Goal: Task Accomplishment & Management: Manage account settings

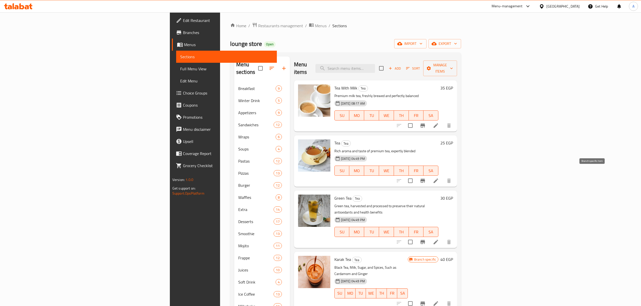
click at [428, 175] on button "Branch-specific-item" at bounding box center [422, 181] width 12 height 12
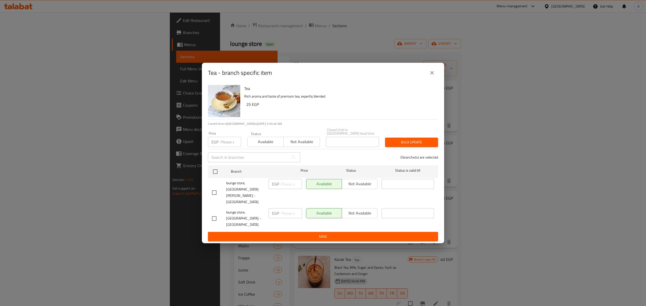
click at [213, 213] on input "checkbox" at bounding box center [214, 218] width 11 height 11
checkbox input "true"
click at [284, 209] on input "number" at bounding box center [291, 213] width 21 height 10
type input "50"
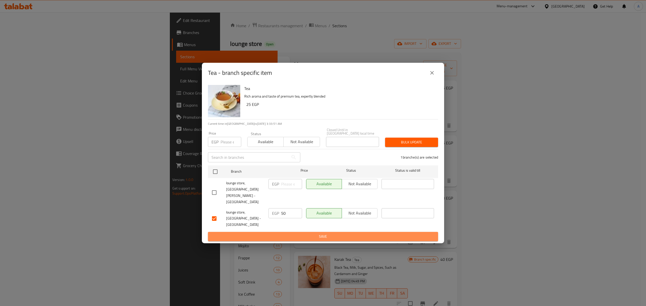
click at [308, 234] on span "Save" at bounding box center [323, 237] width 222 height 6
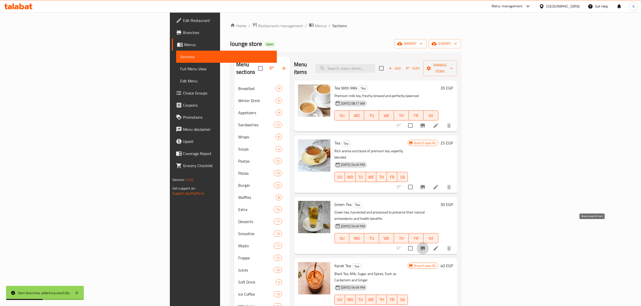
click at [428, 242] on button "Branch-specific-item" at bounding box center [422, 248] width 12 height 12
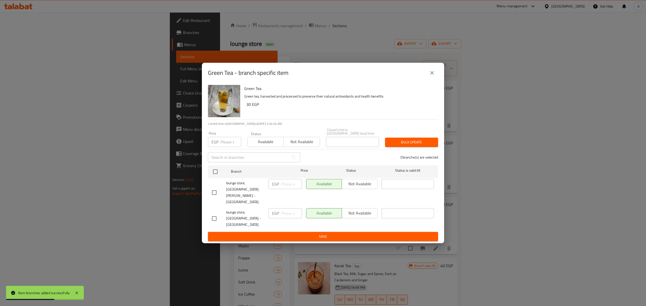
click at [212, 213] on input "checkbox" at bounding box center [214, 218] width 11 height 11
checkbox input "true"
click at [288, 208] on input "number" at bounding box center [291, 213] width 21 height 10
paste input "62"
type input "62"
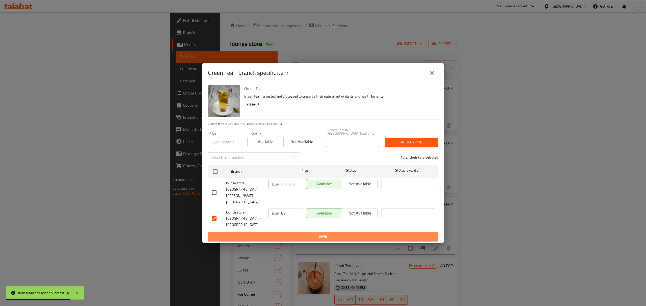
click at [290, 234] on span "Save" at bounding box center [323, 237] width 222 height 6
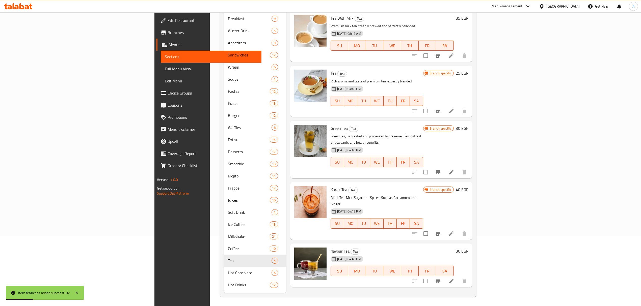
scroll to position [71, 0]
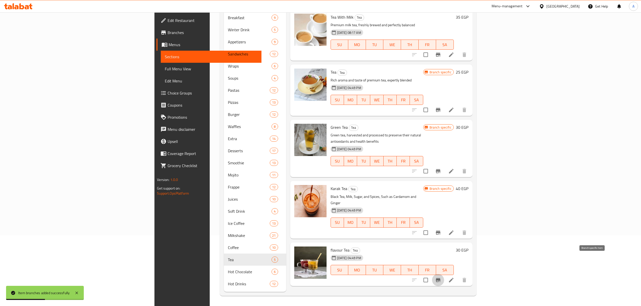
click at [441, 277] on icon "Branch-specific-item" at bounding box center [438, 280] width 6 height 6
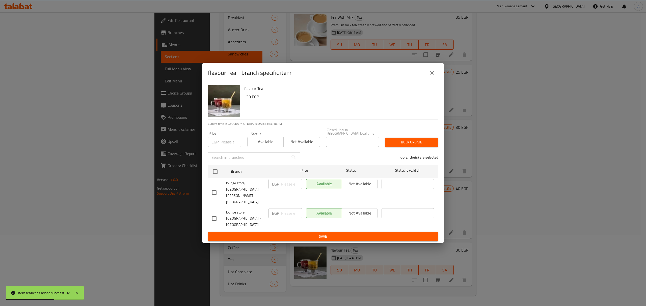
click at [216, 213] on input "checkbox" at bounding box center [214, 218] width 11 height 11
checkbox input "true"
click at [285, 208] on input "number" at bounding box center [291, 213] width 21 height 10
paste input "75"
type input "75"
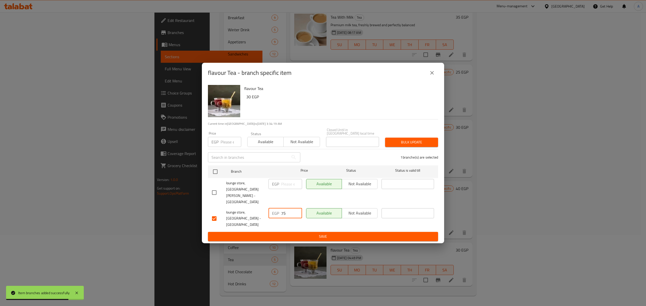
click at [290, 234] on span "Save" at bounding box center [323, 237] width 222 height 6
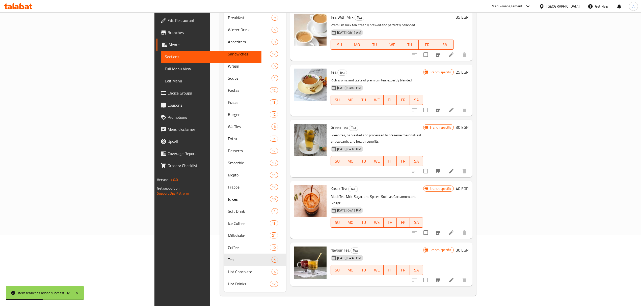
click at [440, 231] on icon "Branch-specific-item" at bounding box center [438, 233] width 5 height 4
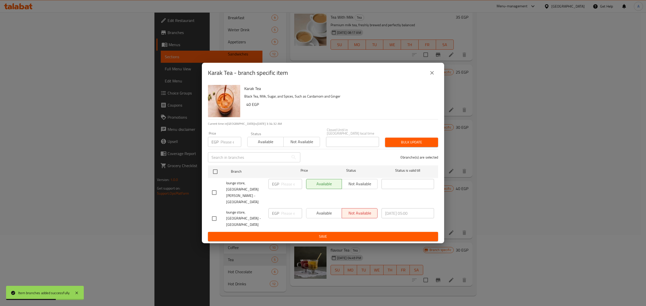
click at [213, 213] on input "checkbox" at bounding box center [214, 218] width 11 height 11
checkbox input "true"
click at [286, 208] on input "number" at bounding box center [291, 213] width 21 height 10
paste input "82"
type input "82"
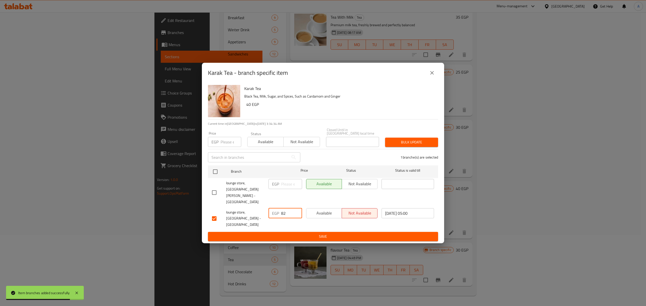
click at [288, 234] on span "Save" at bounding box center [323, 237] width 222 height 6
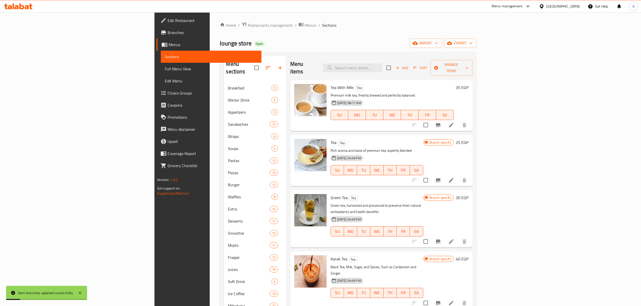
scroll to position [0, 0]
click at [441, 123] on icon "Branch-specific-item" at bounding box center [438, 126] width 6 height 6
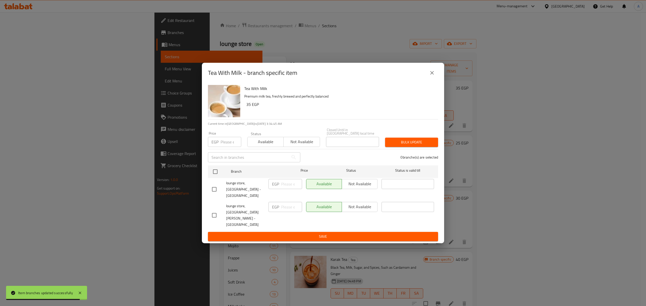
click at [215, 195] on input "checkbox" at bounding box center [214, 189] width 11 height 11
checkbox input "true"
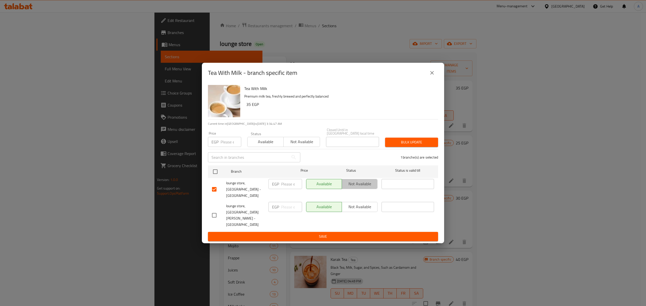
click at [362, 188] on span "Not available" at bounding box center [360, 183] width 32 height 7
click at [358, 234] on span "Save" at bounding box center [323, 237] width 222 height 6
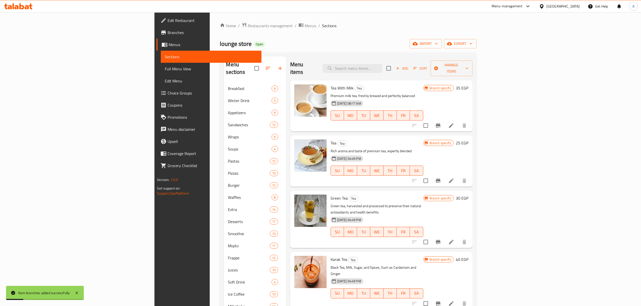
click at [400, 66] on icon "button" at bounding box center [397, 68] width 5 height 5
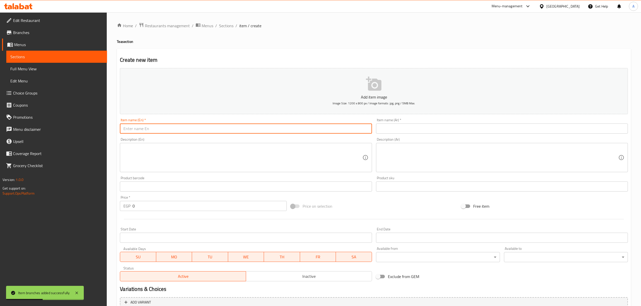
click at [184, 134] on input "text" at bounding box center [246, 129] width 252 height 10
paste input "Clove Tea"
type input "Clove Tea"
click at [417, 138] on div "Description (Ar) Description (Ar)" at bounding box center [502, 155] width 256 height 39
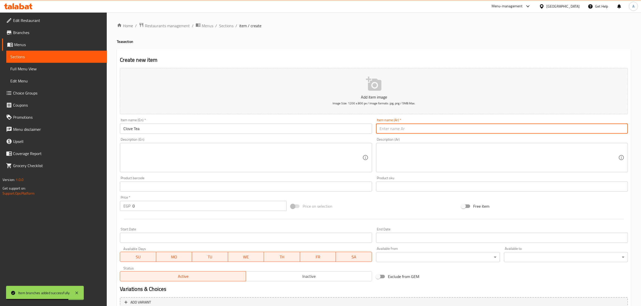
click at [416, 132] on input "text" at bounding box center [502, 129] width 252 height 10
paste input "شاي القرنفل"
type input "شاي القرنفل"
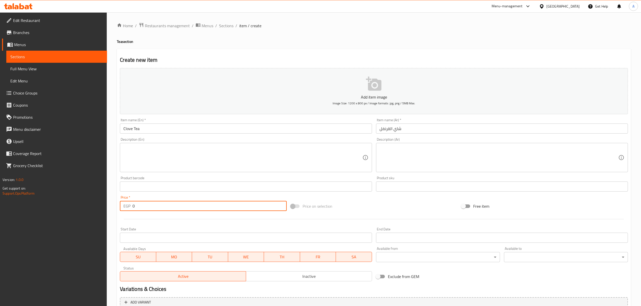
drag, startPoint x: 139, startPoint y: 204, endPoint x: 126, endPoint y: 199, distance: 14.8
click at [126, 199] on div "Price   * EGP 0 Price *" at bounding box center [203, 203] width 166 height 15
paste input "56"
type input "56"
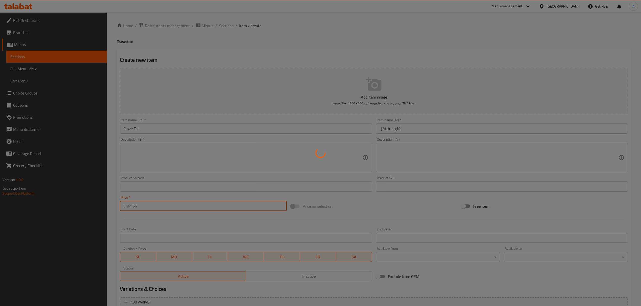
type input "0"
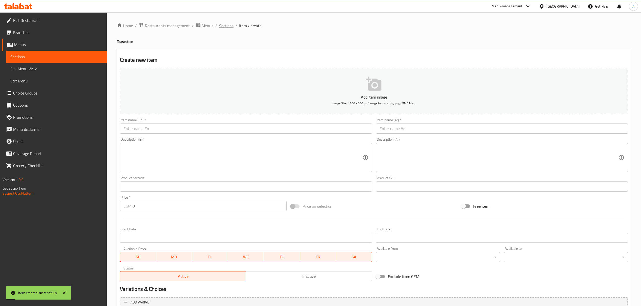
click at [224, 23] on span "Sections" at bounding box center [226, 26] width 14 height 6
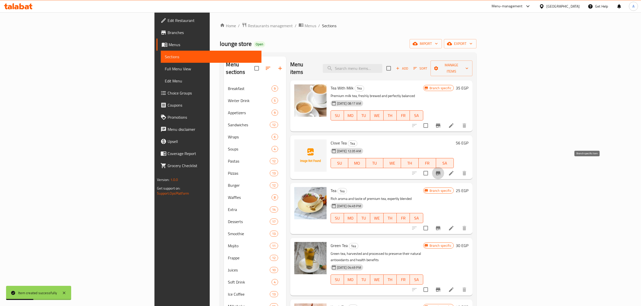
click at [441, 170] on icon "Branch-specific-item" at bounding box center [438, 173] width 6 height 6
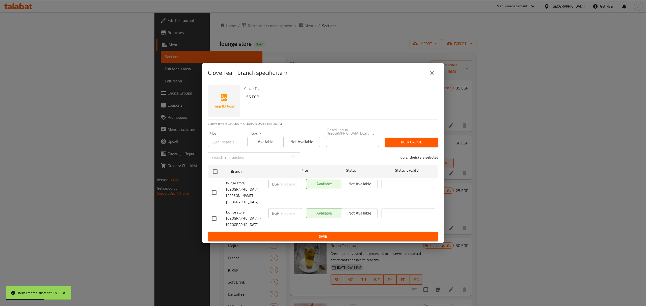
click at [209, 197] on input "checkbox" at bounding box center [214, 192] width 11 height 11
checkbox input "true"
click at [367, 188] on span "Not available" at bounding box center [360, 183] width 32 height 7
click at [357, 234] on span "Save" at bounding box center [323, 237] width 222 height 6
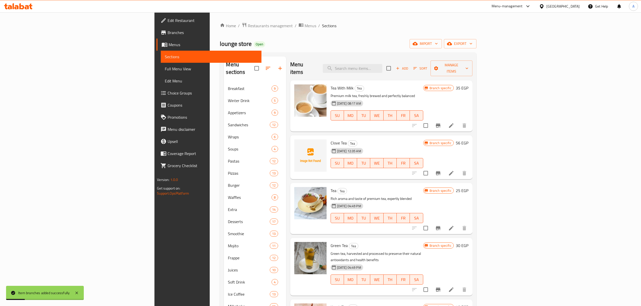
click at [441, 123] on icon "Branch-specific-item" at bounding box center [438, 126] width 6 height 6
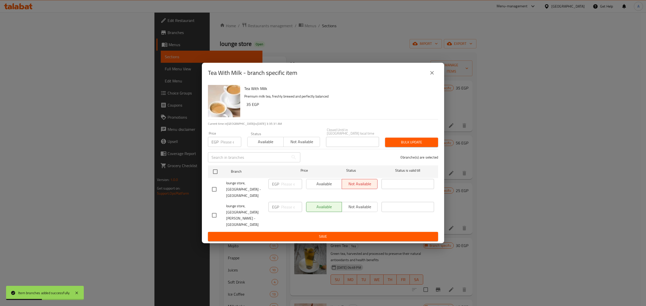
click at [436, 79] on button "close" at bounding box center [432, 73] width 12 height 12
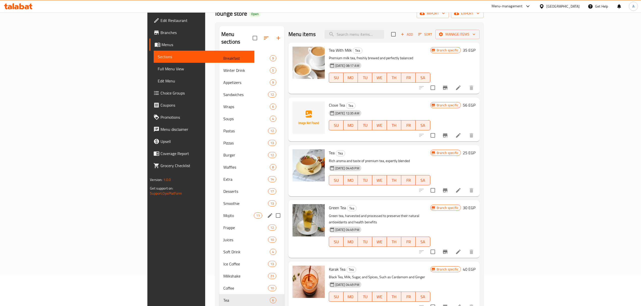
scroll to position [71, 0]
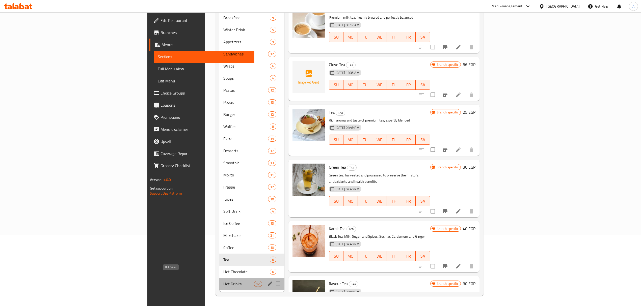
click at [223, 281] on span "Hot Drinks" at bounding box center [238, 284] width 31 height 6
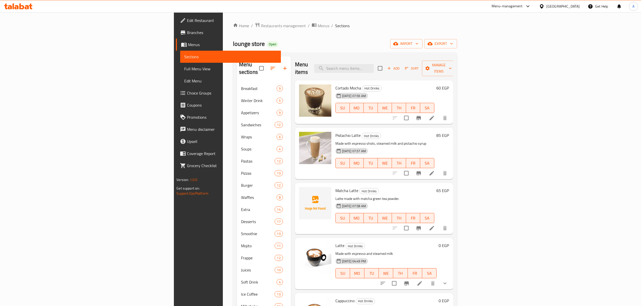
click at [393, 140] on p "Made with espresso shots, steamed milk and pistachio syrup" at bounding box center [384, 143] width 99 height 6
click at [374, 69] on input "search" at bounding box center [344, 68] width 60 height 9
paste input "TURKISH COFFEE"
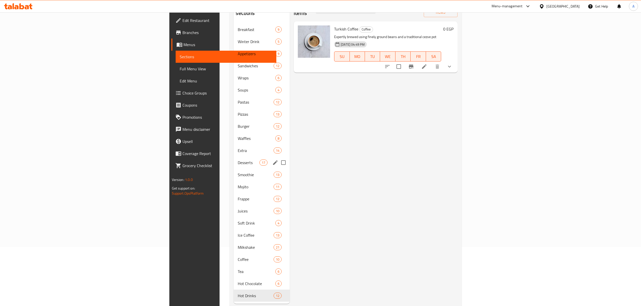
scroll to position [71, 0]
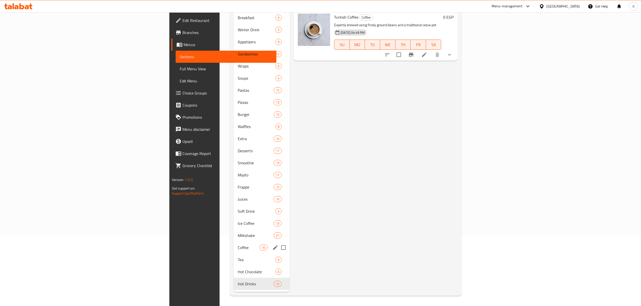
type input "TURKISH COFFEE"
click at [238, 245] on span "Coffee" at bounding box center [248, 248] width 21 height 6
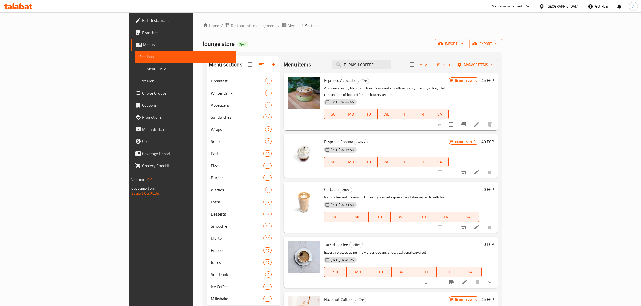
type button "3"
click at [393, 158] on span "WE" at bounding box center [386, 161] width 14 height 7
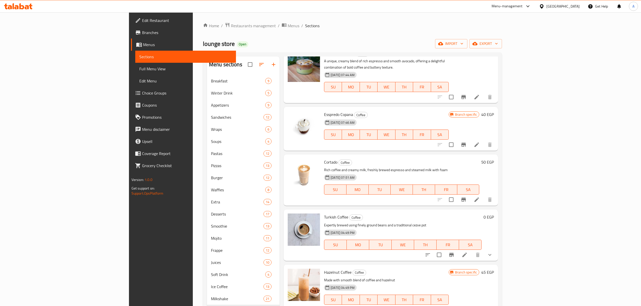
scroll to position [134, 0]
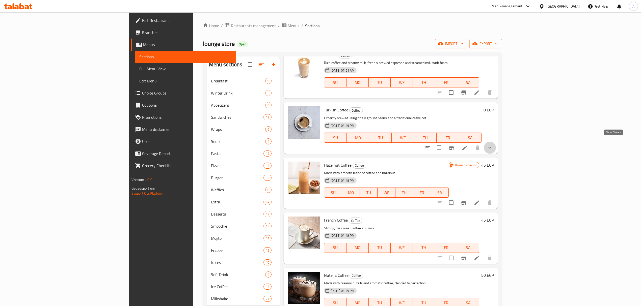
click at [493, 145] on icon "show more" at bounding box center [489, 148] width 6 height 6
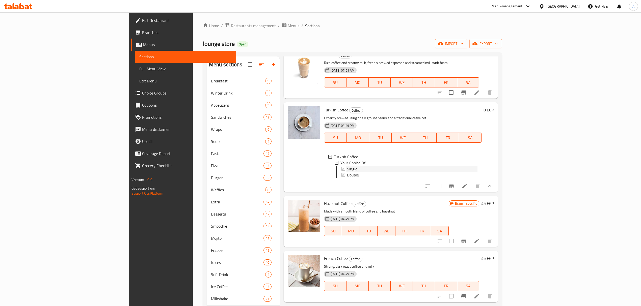
click at [347, 166] on span "Single" at bounding box center [352, 169] width 10 height 6
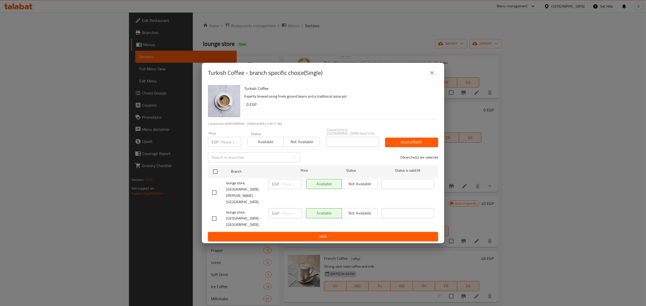
click at [212, 213] on input "checkbox" at bounding box center [214, 218] width 11 height 11
checkbox input "true"
click at [286, 211] on input "number" at bounding box center [291, 213] width 21 height 10
paste input "75"
type input "75"
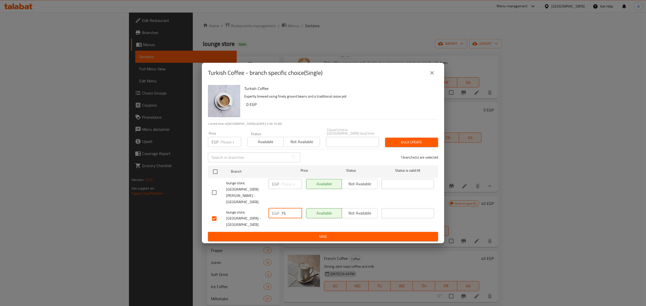
click at [283, 234] on span "Save" at bounding box center [323, 237] width 222 height 6
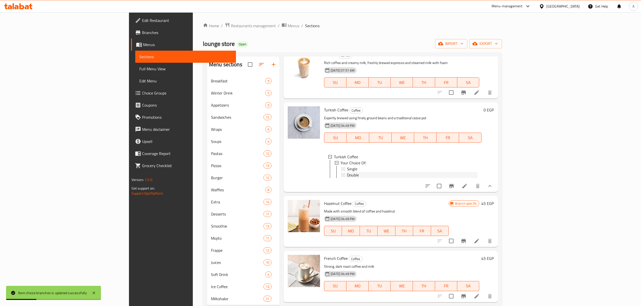
click at [347, 172] on span "Double" at bounding box center [353, 175] width 12 height 6
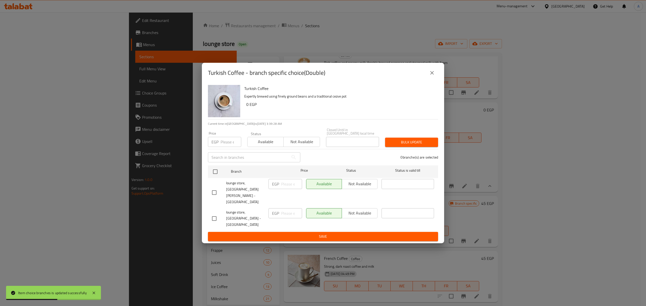
click at [215, 213] on input "checkbox" at bounding box center [214, 218] width 11 height 11
checkbox input "true"
click at [286, 209] on input "number" at bounding box center [291, 213] width 21 height 10
paste input "95"
type input "95"
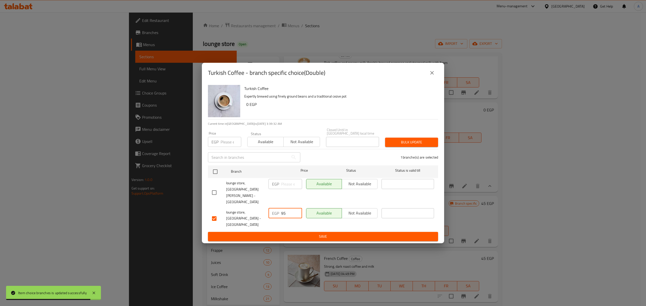
click at [294, 234] on span "Save" at bounding box center [323, 237] width 222 height 6
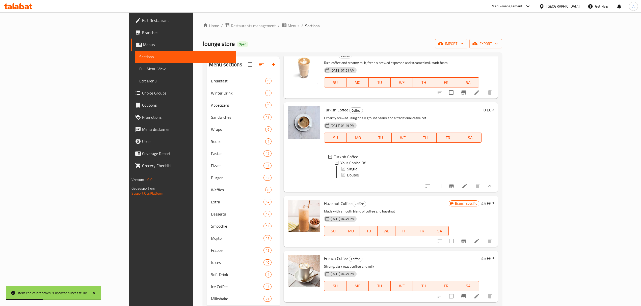
click at [322, 222] on div "[DATE] 04:49 PM" at bounding box center [338, 219] width 32 height 10
click at [466, 241] on icon "Branch-specific-item" at bounding box center [463, 241] width 6 height 6
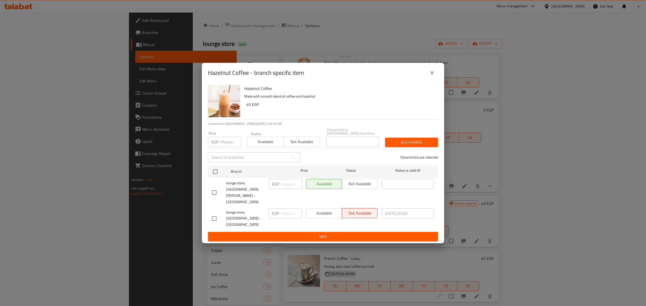
click at [215, 213] on input "checkbox" at bounding box center [214, 218] width 11 height 11
checkbox input "true"
click at [282, 208] on input "number" at bounding box center [291, 213] width 21 height 10
paste input "89"
type input "89"
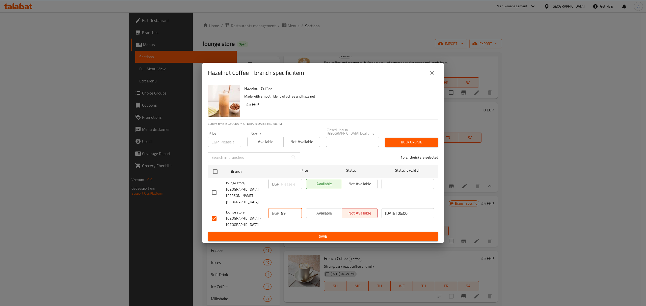
click at [297, 234] on span "Save" at bounding box center [323, 237] width 222 height 6
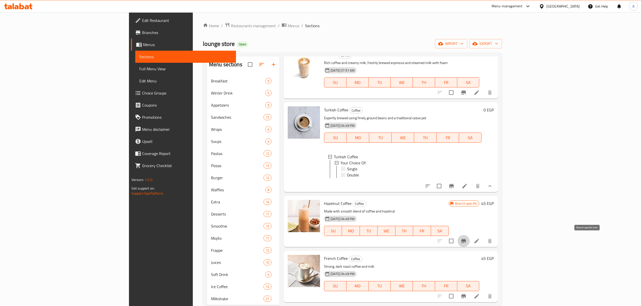
click at [469, 240] on button "Branch-specific-item" at bounding box center [463, 241] width 12 height 12
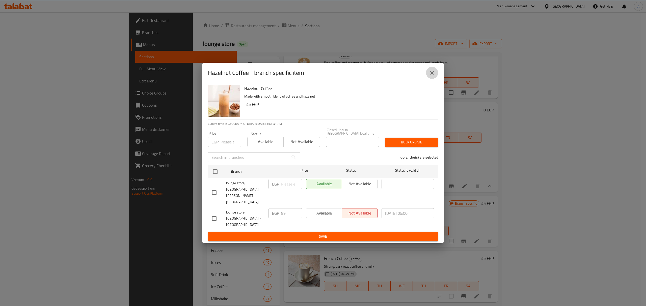
click at [428, 79] on button "close" at bounding box center [432, 73] width 12 height 12
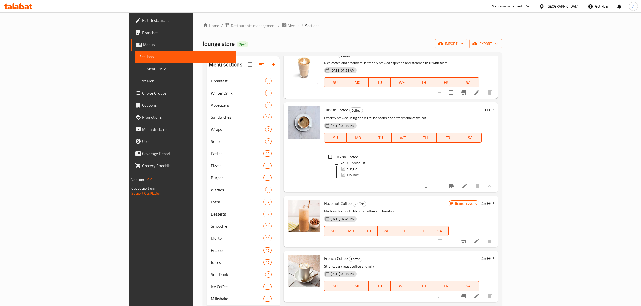
type button "2"
click at [373, 227] on button "TU" at bounding box center [369, 231] width 18 height 10
click at [466, 297] on icon "Branch-specific-item" at bounding box center [463, 296] width 5 height 4
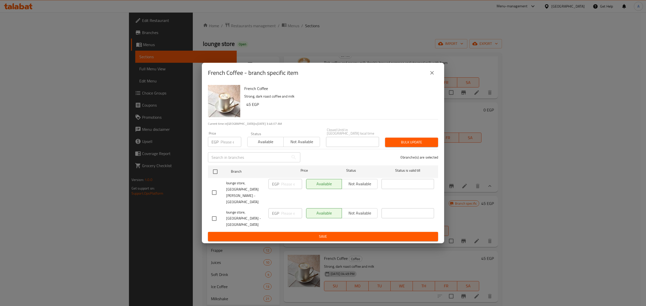
click at [214, 213] on input "checkbox" at bounding box center [214, 218] width 11 height 11
checkbox input "true"
click at [284, 208] on input "number" at bounding box center [291, 213] width 21 height 10
paste input "89"
type input "89"
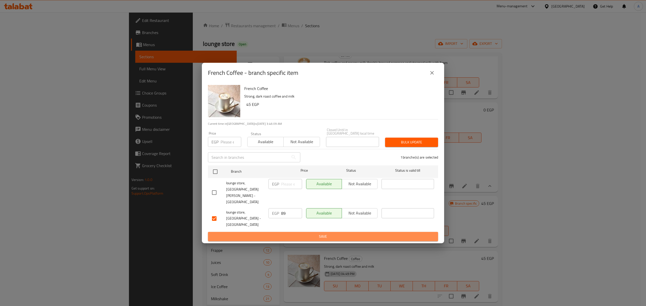
click at [296, 234] on span "Save" at bounding box center [323, 237] width 222 height 6
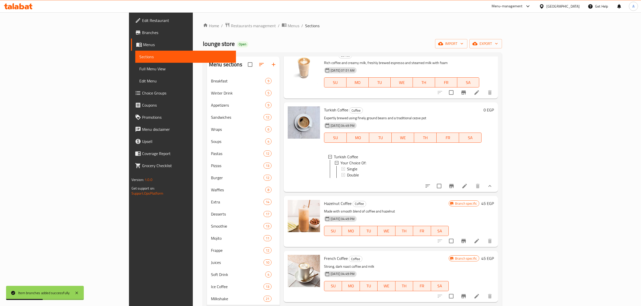
scroll to position [71, 0]
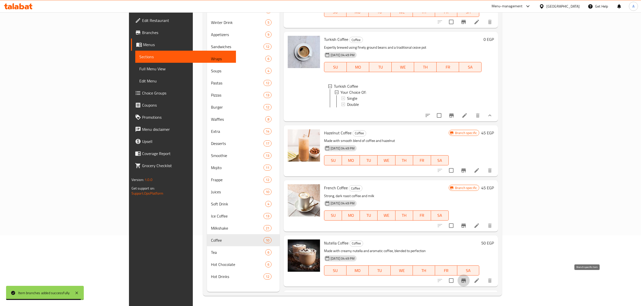
click at [466, 278] on icon "Branch-specific-item" at bounding box center [463, 281] width 6 height 6
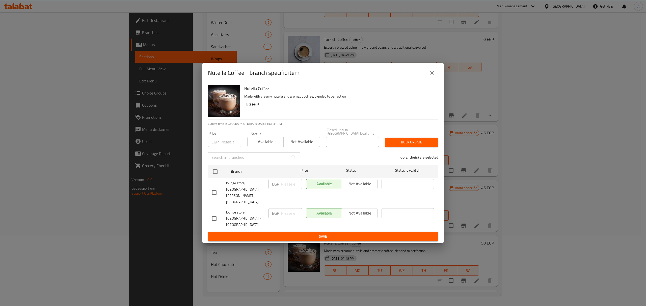
click at [215, 213] on input "checkbox" at bounding box center [214, 218] width 11 height 11
checkbox input "true"
click at [281, 208] on input "number" at bounding box center [291, 213] width 21 height 10
paste input "95"
type input "95"
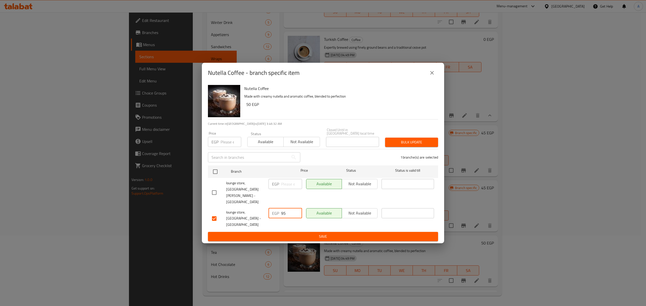
click at [289, 234] on span "Save" at bounding box center [323, 237] width 222 height 6
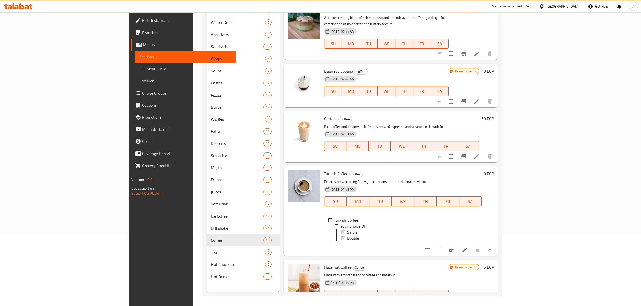
scroll to position [0, 0]
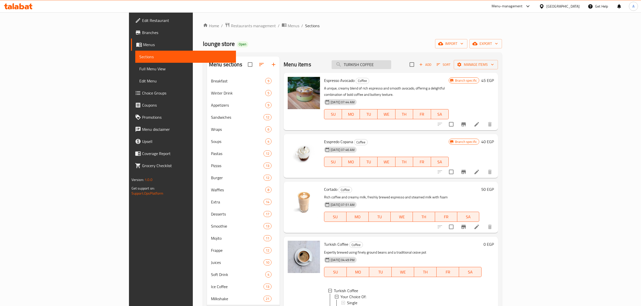
click at [391, 66] on input "TURKISH COFFEE" at bounding box center [361, 64] width 60 height 9
paste input "ANIS"
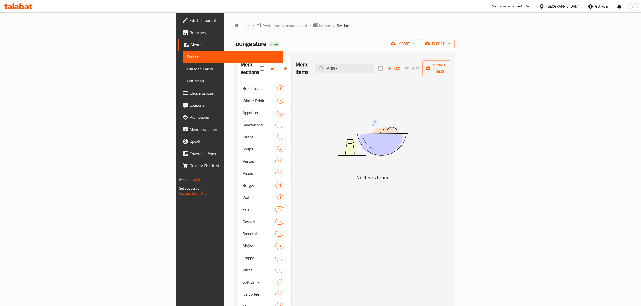
click at [403, 71] on div "Menu items ANISE Add Sort Manage items" at bounding box center [372, 68] width 155 height 24
click at [374, 64] on input "ANISE" at bounding box center [344, 68] width 60 height 9
paste input "MINT"
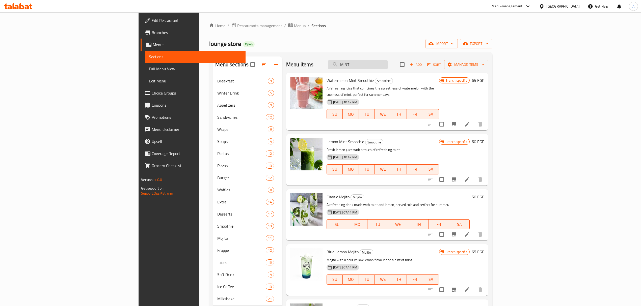
click at [387, 65] on input "MINT" at bounding box center [358, 64] width 60 height 9
paste input "HIBISCUS"
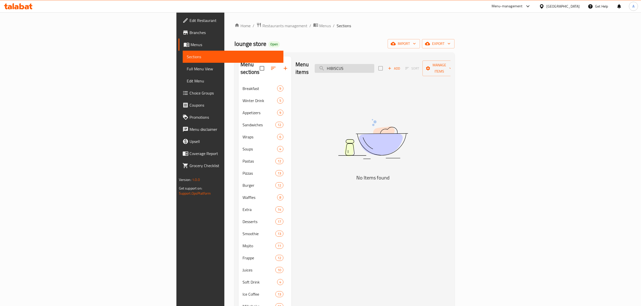
click at [374, 64] on input "HIBISCUS" at bounding box center [344, 68] width 60 height 9
paste input "NESCAFEE"
click at [374, 65] on input "NESCAFEE" at bounding box center [344, 68] width 60 height 9
click at [374, 66] on input "NESCAFEE" at bounding box center [344, 68] width 60 height 9
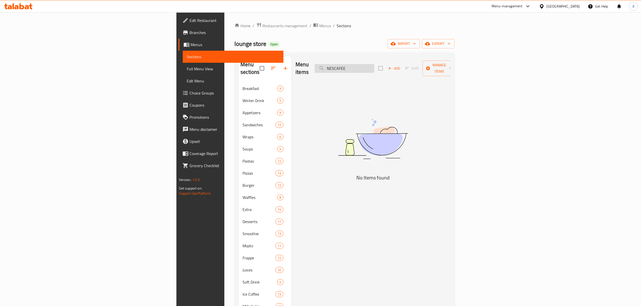
click at [374, 66] on input "NESCAFEE" at bounding box center [344, 68] width 60 height 9
paste input "HOT CIDER"
click at [374, 69] on input "NHOT CIDERESCAFEE" at bounding box center [344, 68] width 60 height 9
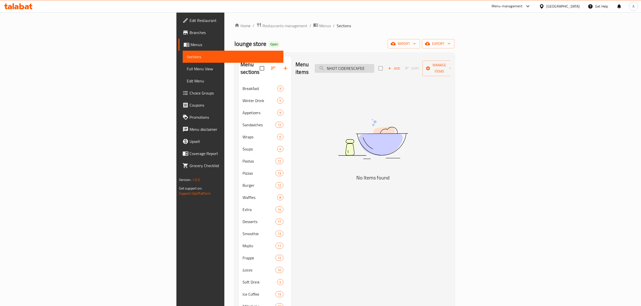
paste input "HOT CIDER"
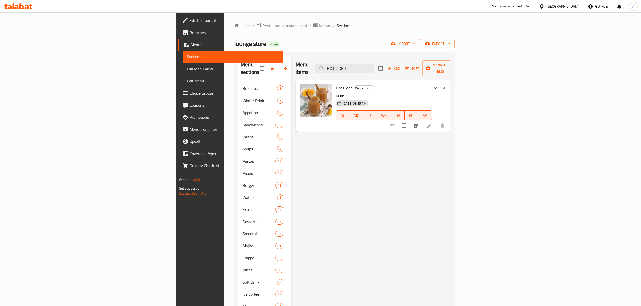
click at [413, 70] on div "Menu items HOT CIDER Add Sort Manage items" at bounding box center [372, 68] width 155 height 24
click at [374, 67] on input "HOT CIDER" at bounding box center [344, 68] width 60 height 9
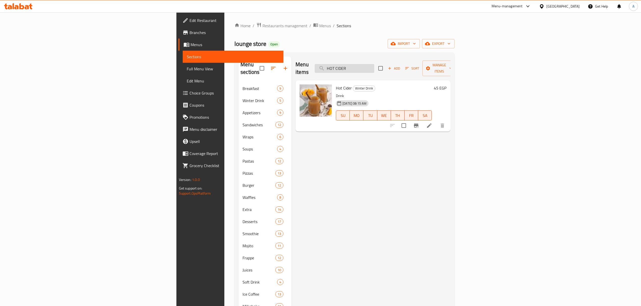
click at [374, 67] on input "HOT CIDER" at bounding box center [344, 68] width 60 height 9
paste input "ORANGE"
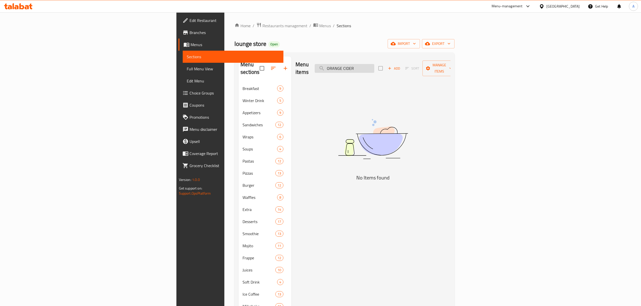
type input "HOT CIDER"
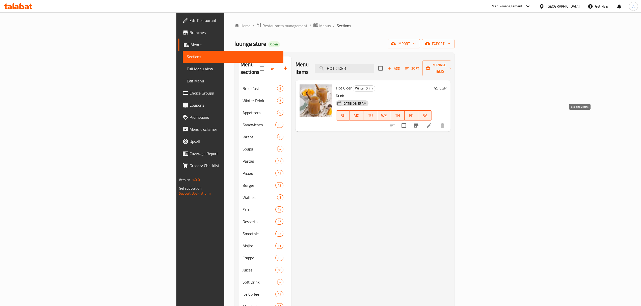
click at [409, 121] on input "checkbox" at bounding box center [403, 125] width 11 height 11
checkbox input "true"
click at [452, 67] on span "Manage items" at bounding box center [439, 68] width 26 height 13
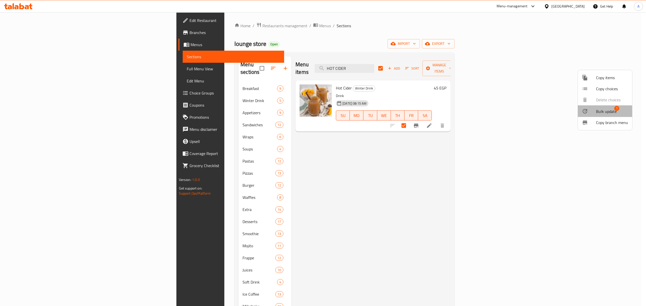
click at [599, 112] on span "Bulk update" at bounding box center [606, 111] width 21 height 6
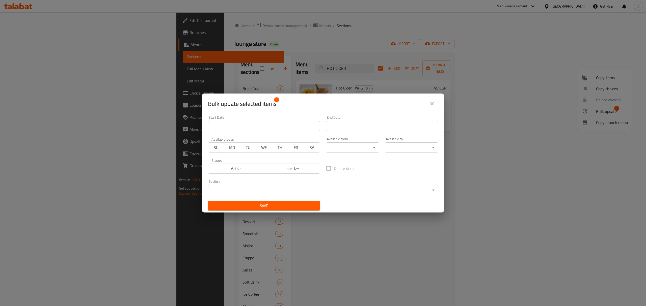
click at [336, 188] on body "​ Menu-management [GEOGRAPHIC_DATA] Get Help A Edit Restaurant Branches Menus S…" at bounding box center [323, 159] width 646 height 294
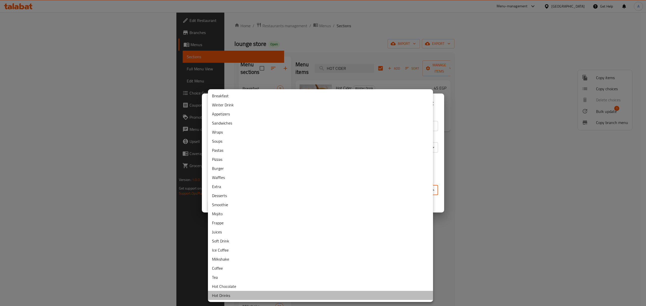
click at [258, 297] on li "Hot Drinks" at bounding box center [320, 295] width 225 height 9
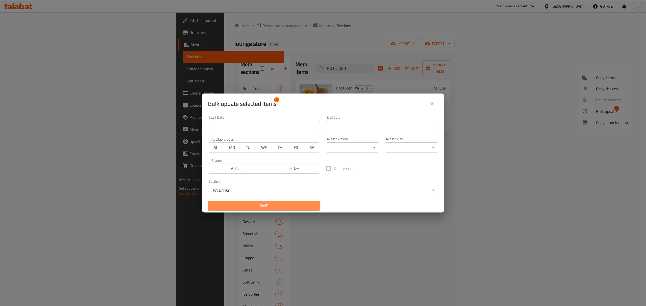
click at [273, 205] on span "Save" at bounding box center [264, 206] width 104 height 6
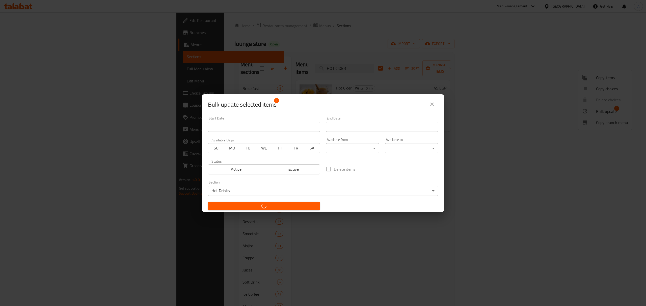
checkbox input "false"
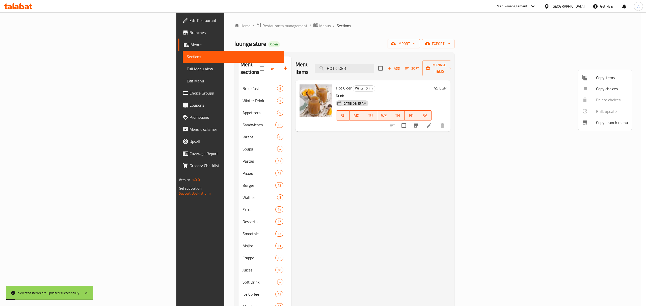
click at [350, 218] on div at bounding box center [323, 153] width 646 height 306
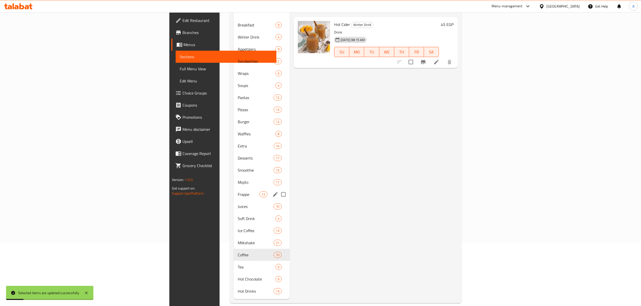
scroll to position [71, 0]
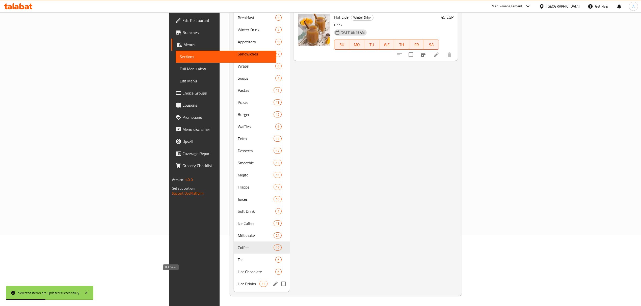
click at [238, 281] on span "Hot Drinks" at bounding box center [248, 284] width 21 height 6
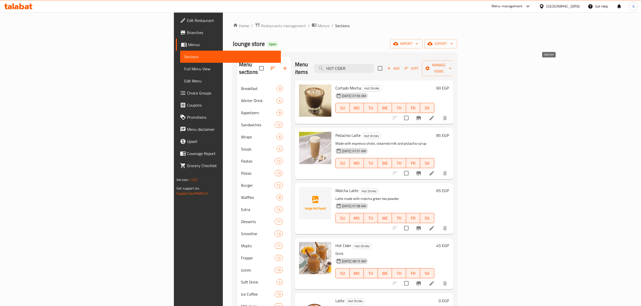
click at [400, 66] on span "Add" at bounding box center [393, 69] width 14 height 6
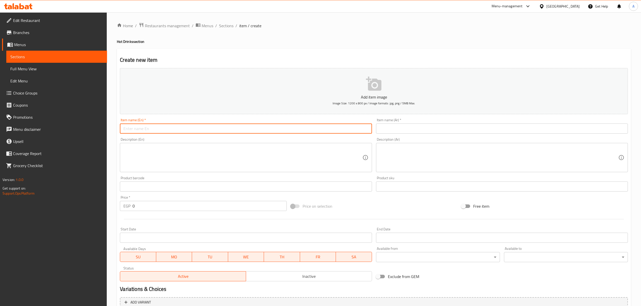
click at [242, 129] on input "text" at bounding box center [246, 129] width 252 height 10
paste input "Anise"
type input "Anise"
click at [385, 127] on input "text" at bounding box center [502, 129] width 252 height 10
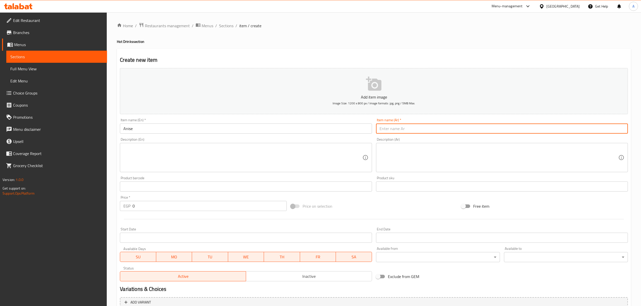
paste input "ينسون"
type input "ينسون"
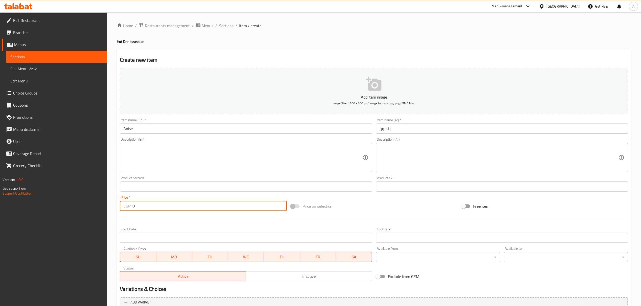
drag, startPoint x: 139, startPoint y: 209, endPoint x: 126, endPoint y: 206, distance: 14.2
click at [126, 206] on div "EGP 0 Price *" at bounding box center [203, 206] width 166 height 10
paste input "65"
type input "65"
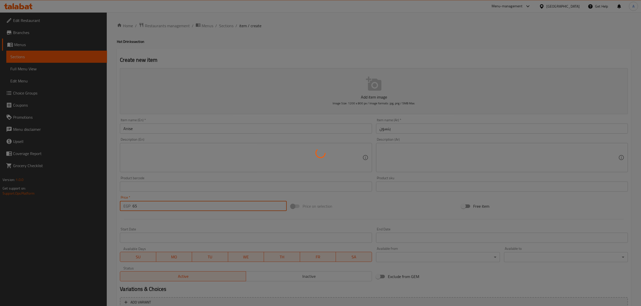
type input "0"
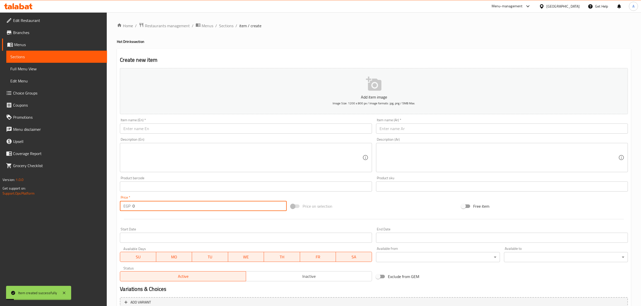
click at [235, 129] on input "text" at bounding box center [246, 129] width 252 height 10
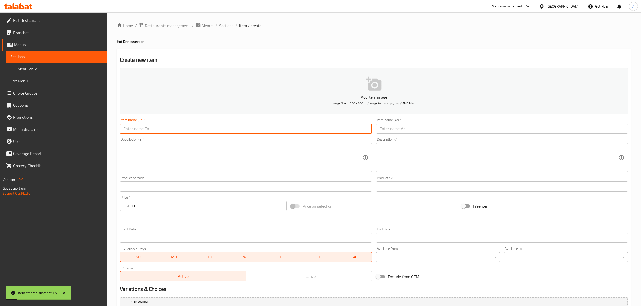
paste input "Mint"
type input "Mint"
click at [409, 127] on input "text" at bounding box center [502, 129] width 252 height 10
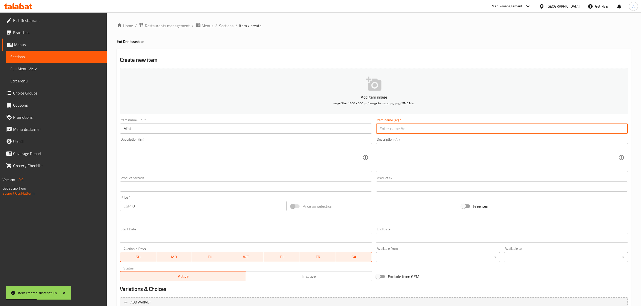
paste input "نعناع"
type input "نعناع"
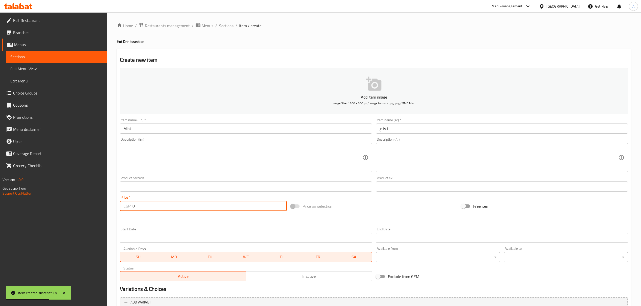
drag, startPoint x: 148, startPoint y: 207, endPoint x: 122, endPoint y: 203, distance: 25.8
click at [122, 203] on div "EGP 0 Price *" at bounding box center [203, 206] width 166 height 10
paste input "65"
type input "65"
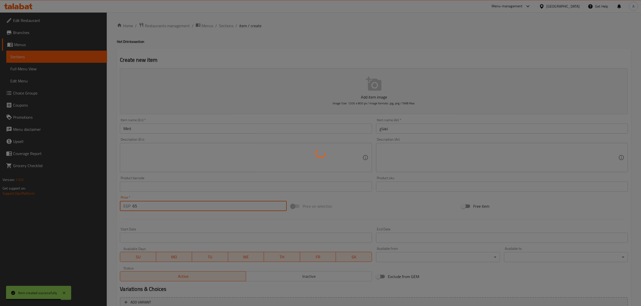
type input "0"
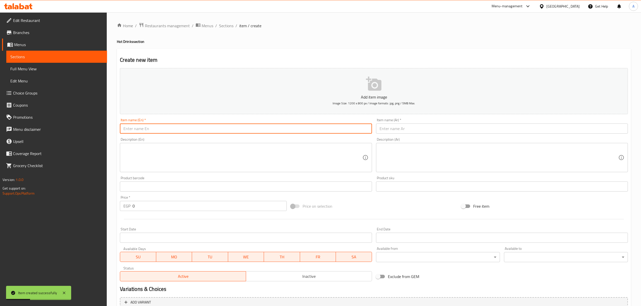
click at [187, 130] on input "text" at bounding box center [246, 129] width 252 height 10
paste input "Hibiscus"
type input "Hibiscus"
click at [416, 132] on input "text" at bounding box center [502, 129] width 252 height 10
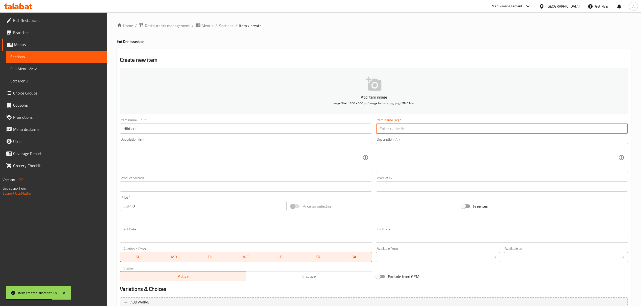
paste input "كركديه"
type input "كركديه"
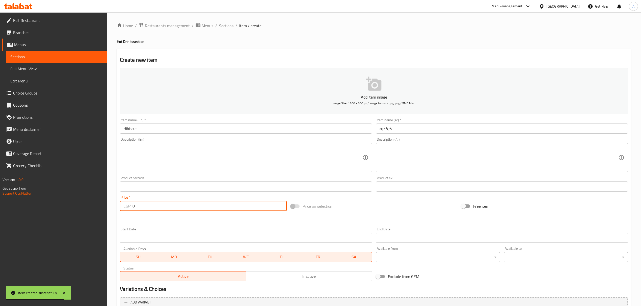
drag, startPoint x: 156, startPoint y: 206, endPoint x: 121, endPoint y: 206, distance: 34.6
click at [121, 206] on div "EGP 0 Price *" at bounding box center [203, 206] width 166 height 10
paste input "65"
type input "65"
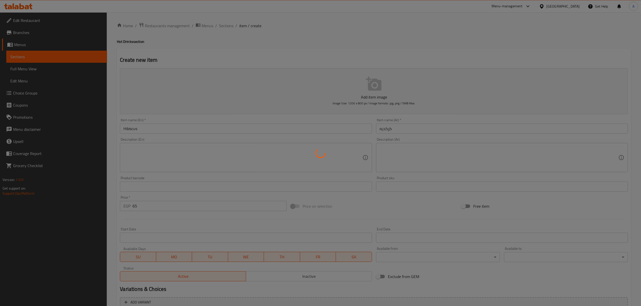
type input "0"
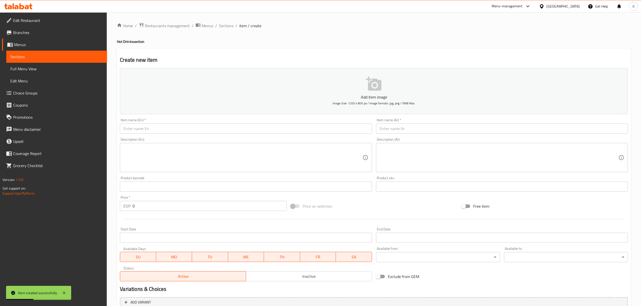
click at [234, 121] on div "Item name (En)   * Item name (En) *" at bounding box center [246, 125] width 252 height 15
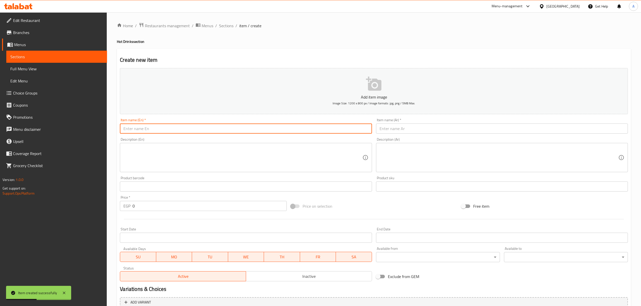
click at [230, 127] on input "text" at bounding box center [246, 129] width 252 height 10
paste input "Nescafee"
type input "Nescafee"
click at [396, 134] on input "text" at bounding box center [502, 129] width 252 height 10
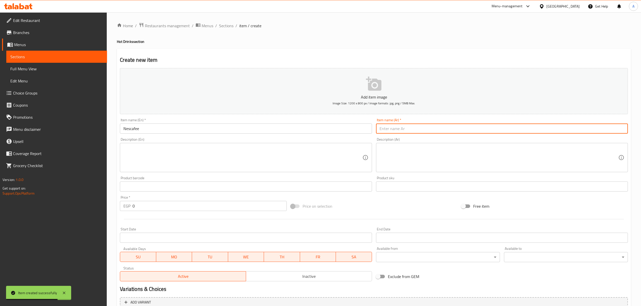
paste input "نسكافيه"
type input "نسكافيه"
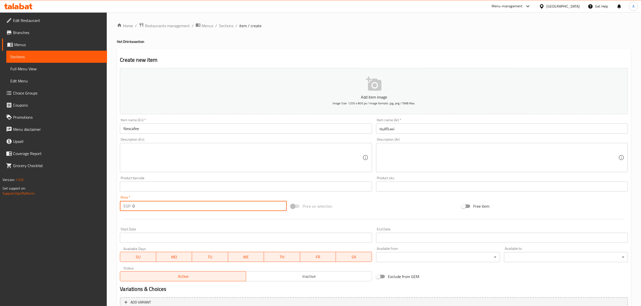
drag, startPoint x: 137, startPoint y: 208, endPoint x: 123, endPoint y: 206, distance: 14.6
click at [123, 206] on div "EGP 0 Price *" at bounding box center [203, 206] width 166 height 10
paste input "95"
type input "95"
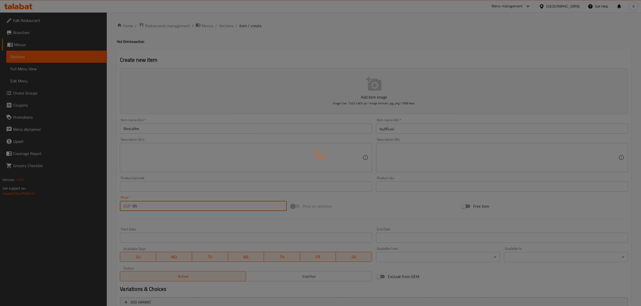
type input "0"
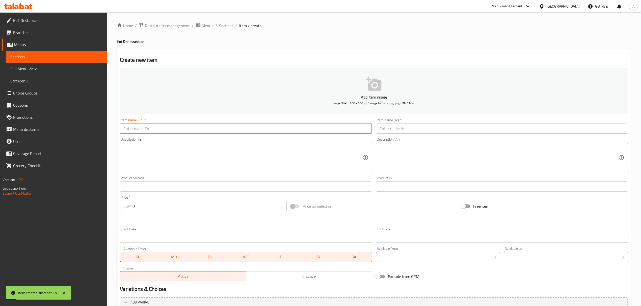
click at [228, 127] on input "text" at bounding box center [246, 129] width 252 height 10
paste input "Orange Cider"
type input "Orange Cider"
click at [415, 127] on input "text" at bounding box center [502, 129] width 252 height 10
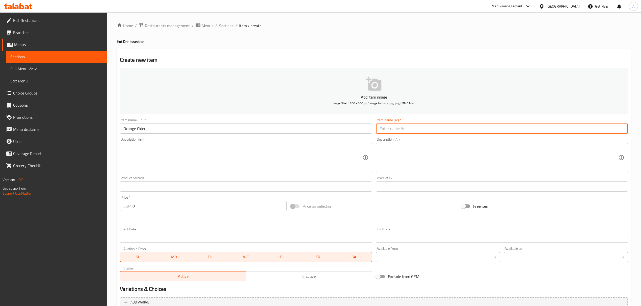
paste input "عصير البرتقال"
type input "عصير البرتقال"
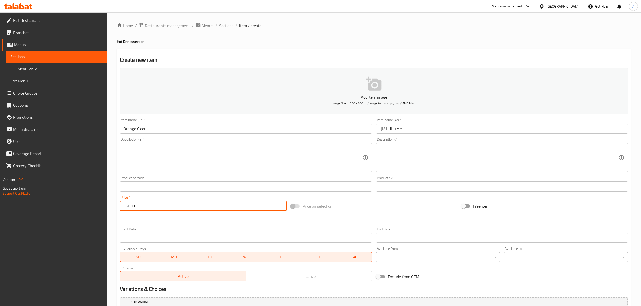
drag, startPoint x: 140, startPoint y: 204, endPoint x: 126, endPoint y: 202, distance: 14.5
click at [126, 202] on div "EGP 0 Price *" at bounding box center [203, 206] width 166 height 10
paste input "95"
type input "95"
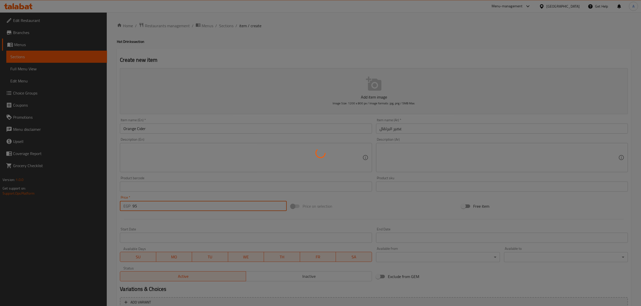
type input "0"
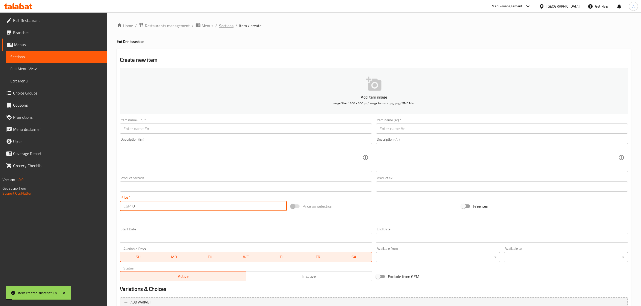
click at [226, 24] on span "Sections" at bounding box center [226, 26] width 14 height 6
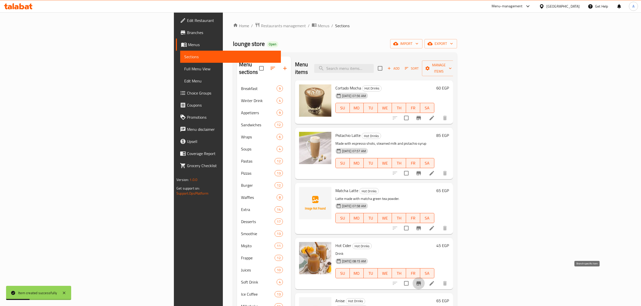
click at [421, 280] on icon "Branch-specific-item" at bounding box center [418, 283] width 6 height 6
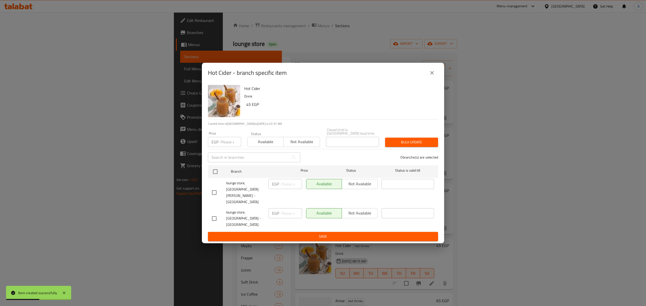
click at [217, 213] on input "checkbox" at bounding box center [214, 218] width 11 height 11
checkbox input "true"
click at [284, 208] on input "number" at bounding box center [291, 213] width 21 height 10
paste input "95"
type input "95"
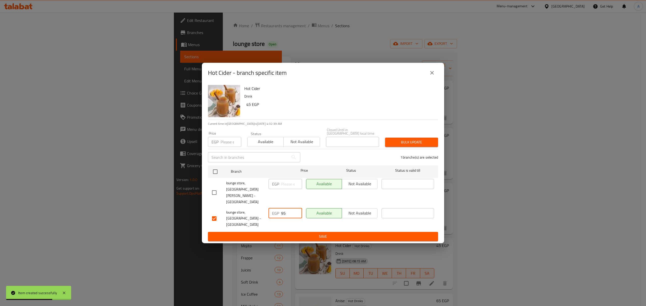
click at [281, 234] on span "Save" at bounding box center [323, 237] width 222 height 6
